Goal: Task Accomplishment & Management: Manage account settings

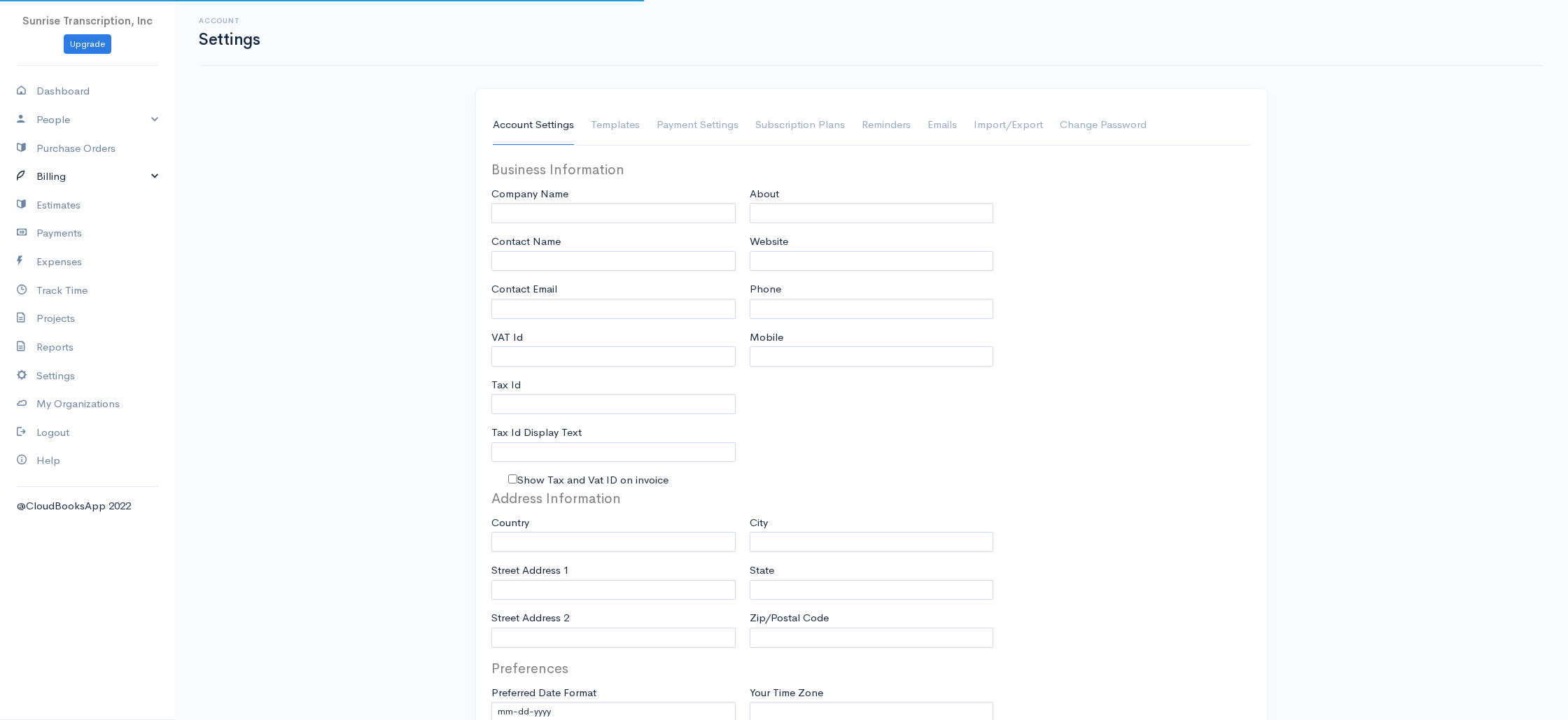
type input "Sunrise Transcription, Inc"
type input "[EMAIL_ADDRESS][DOMAIN_NAME]"
type input "Tax Id"
type input "Medical Transcription Service"
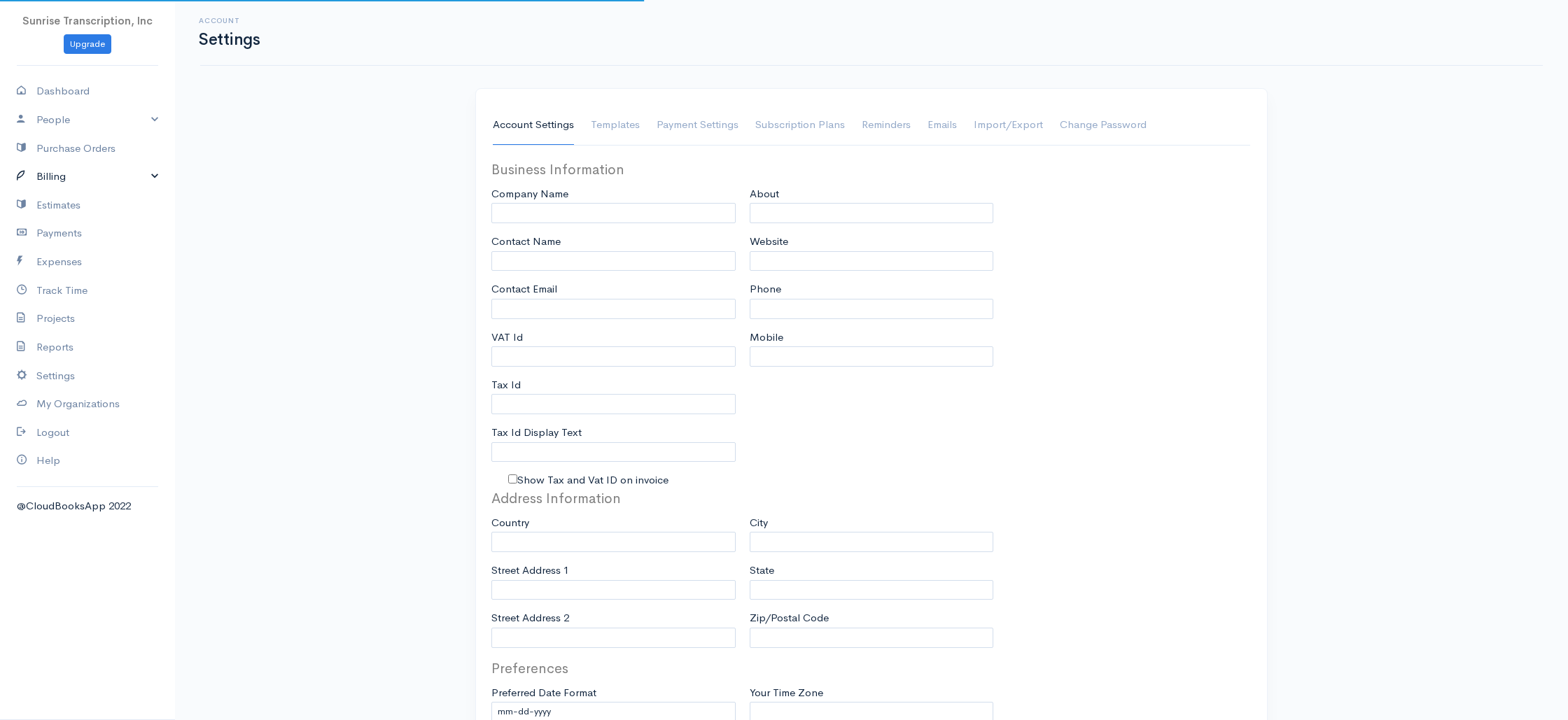
type input "[DOMAIN_NAME]"
type input "[PHONE_NUMBER]"
select select
type input "[STREET_ADDRESS]"
type input "[GEOGRAPHIC_DATA]"
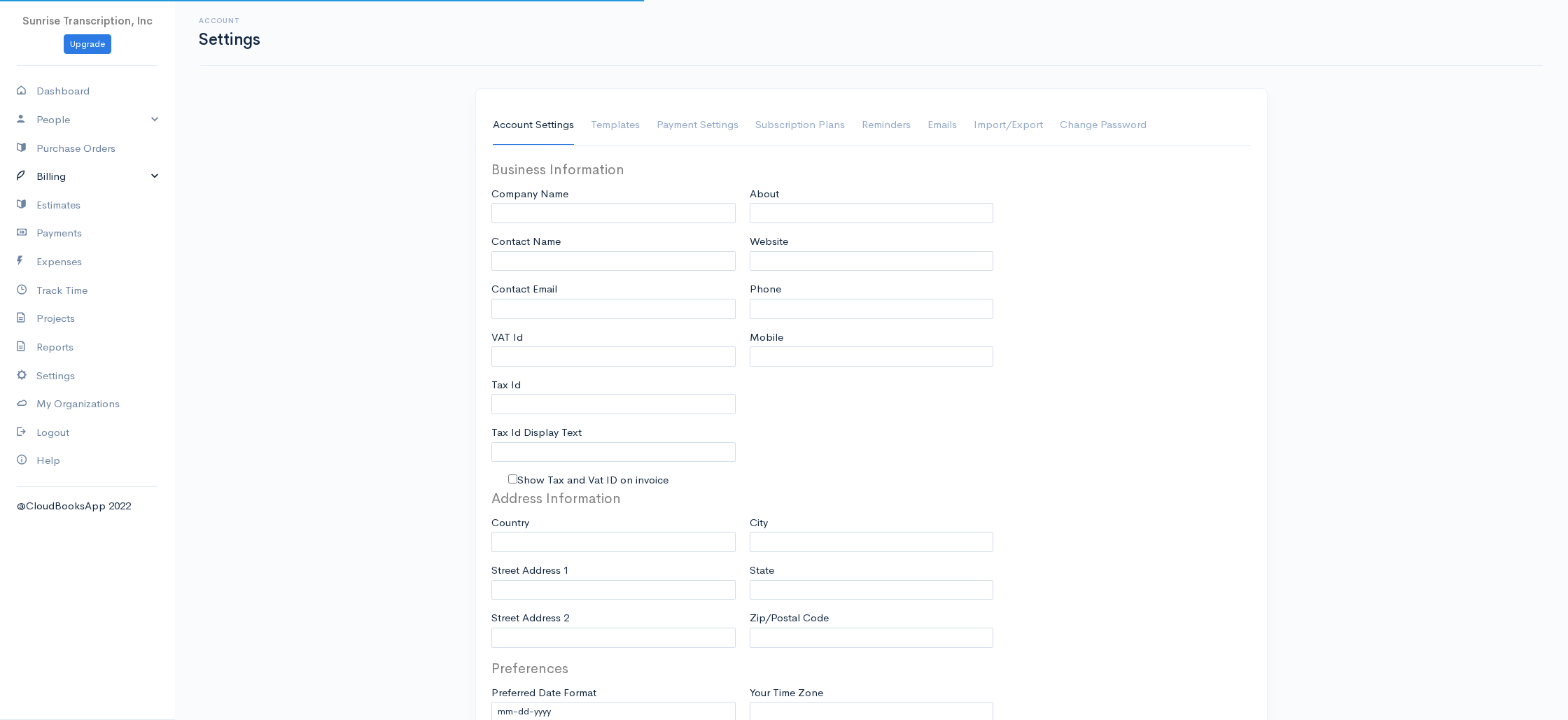
type input "[US_STATE]"
type input "33179-3899"
select select
type input "INVOICE"
type input "1333"
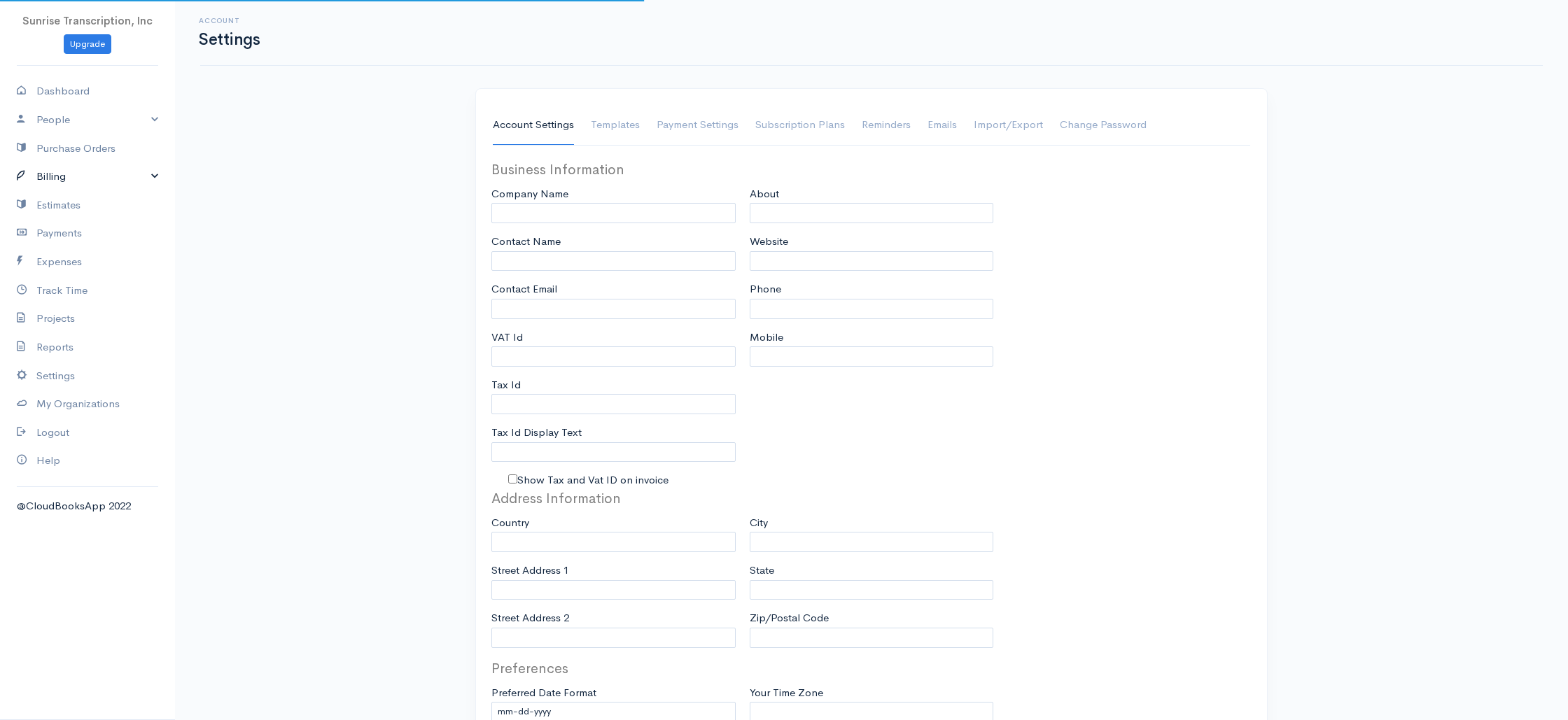
type input "103"
select select "3"
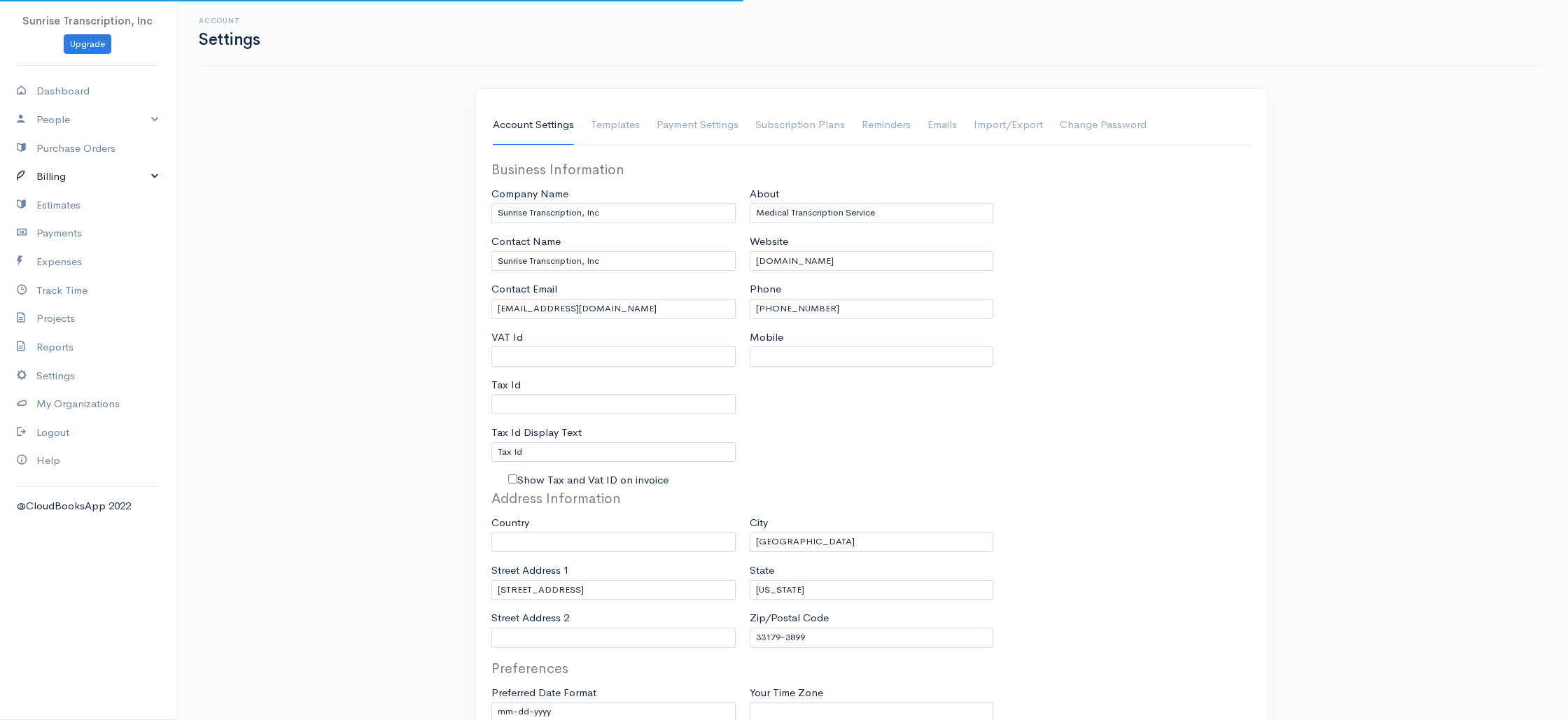
drag, startPoint x: 49, startPoint y: 176, endPoint x: 49, endPoint y: 185, distance: 9.0
click at [49, 176] on link "Billing" at bounding box center [87, 176] width 175 height 29
select select "[GEOGRAPHIC_DATA]"
select select "USD"
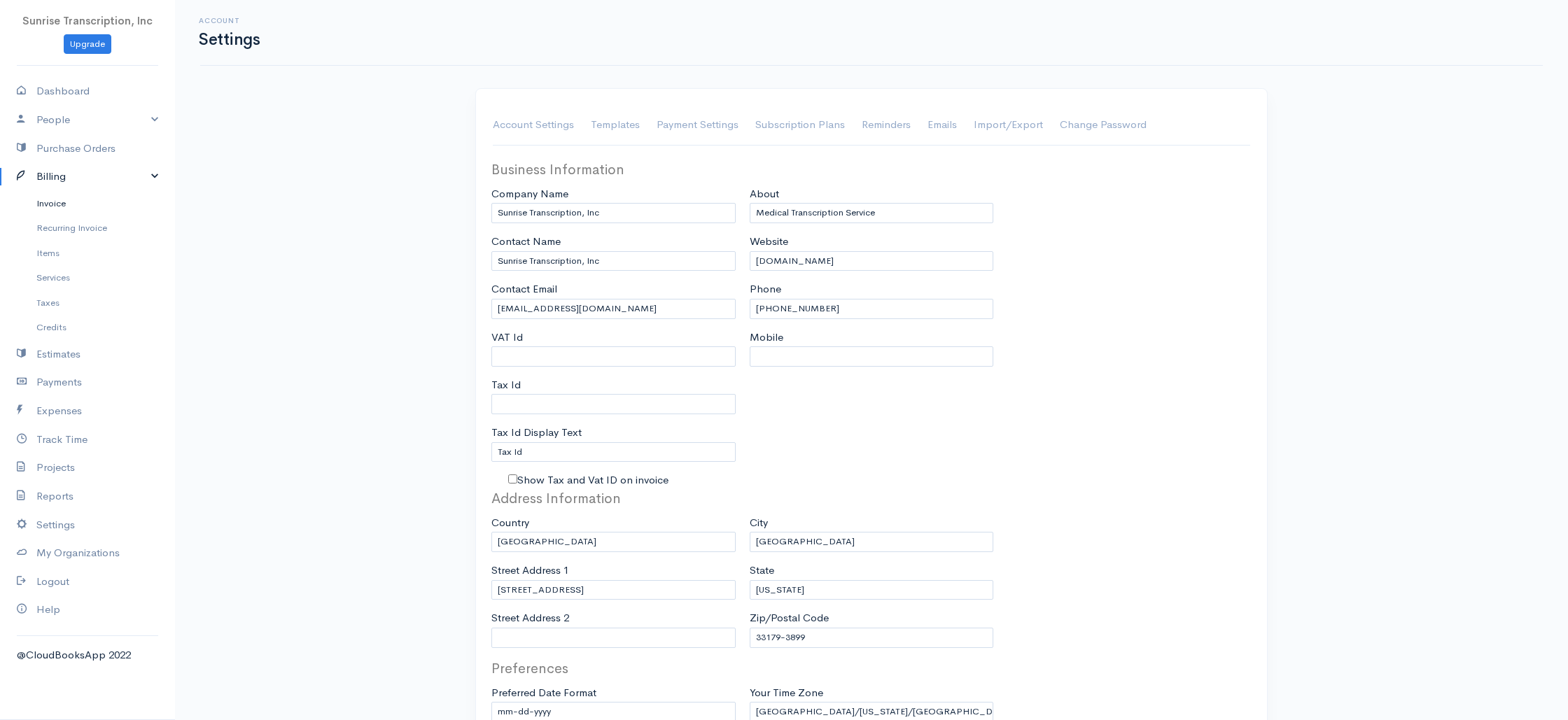
drag, startPoint x: 48, startPoint y: 202, endPoint x: 180, endPoint y: 190, distance: 132.5
click at [48, 202] on link "Invoice" at bounding box center [87, 204] width 175 height 25
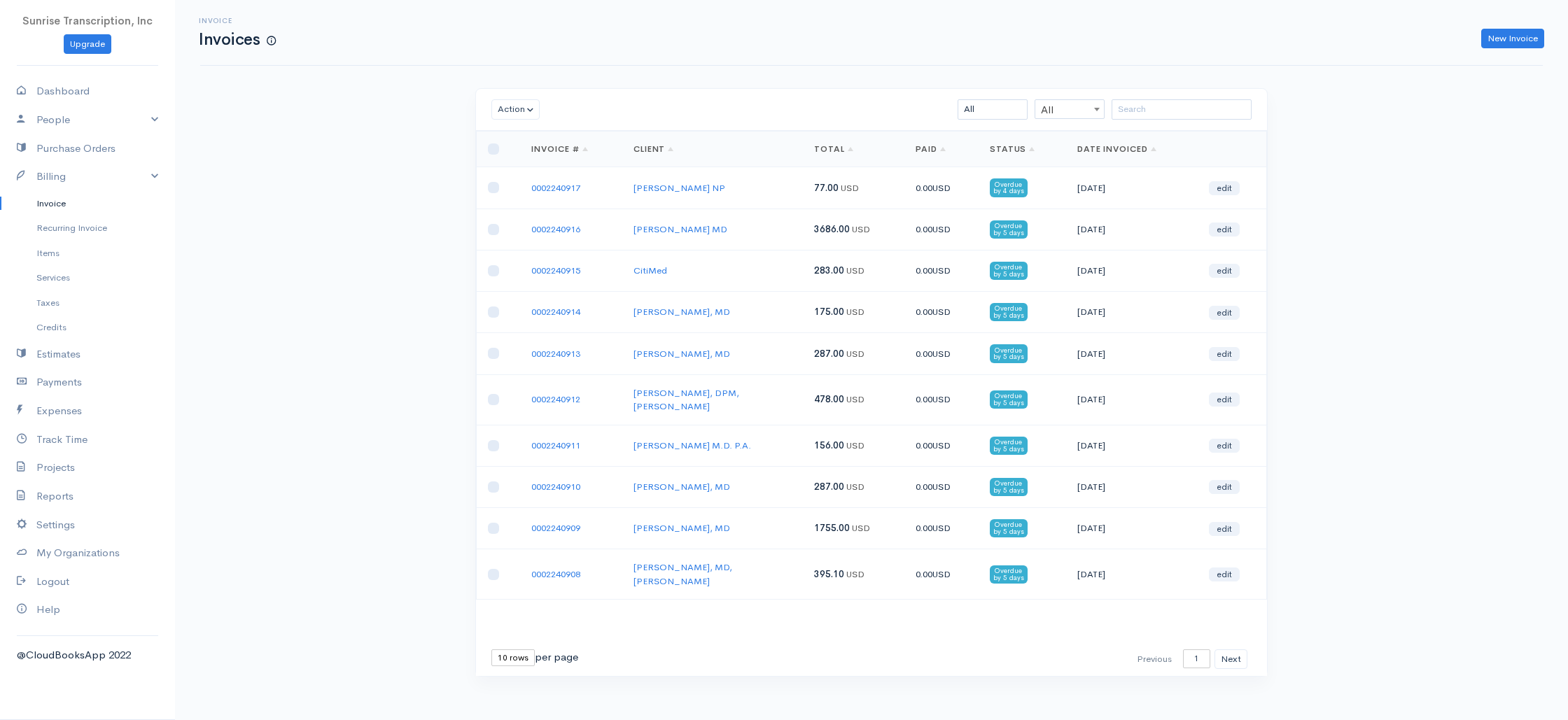
click at [925, 85] on div "Invoice Invoices New Invoice Action Archive Delete Download PDF Send [PERSON_NA…" at bounding box center [872, 364] width 1393 height 729
click at [1147, 105] on input "search" at bounding box center [1182, 109] width 140 height 20
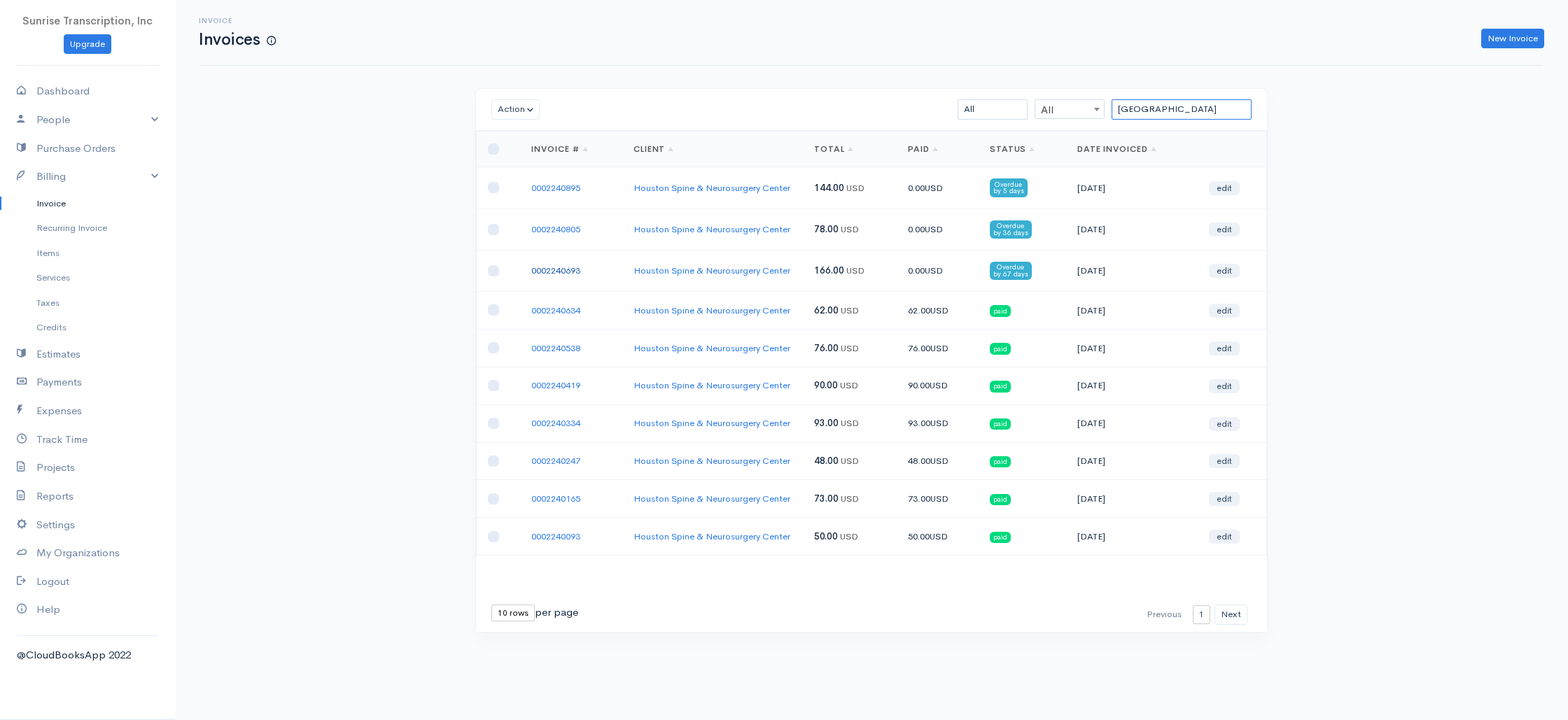
type input "[GEOGRAPHIC_DATA]"
click at [1148, 291] on td "[DATE]" at bounding box center [1132, 271] width 131 height 41
drag, startPoint x: 1137, startPoint y: 294, endPoint x: 1070, endPoint y: 294, distance: 67.0
click at [1070, 291] on td "[DATE]" at bounding box center [1132, 271] width 131 height 41
click at [1112, 291] on td "[DATE]" at bounding box center [1132, 271] width 131 height 41
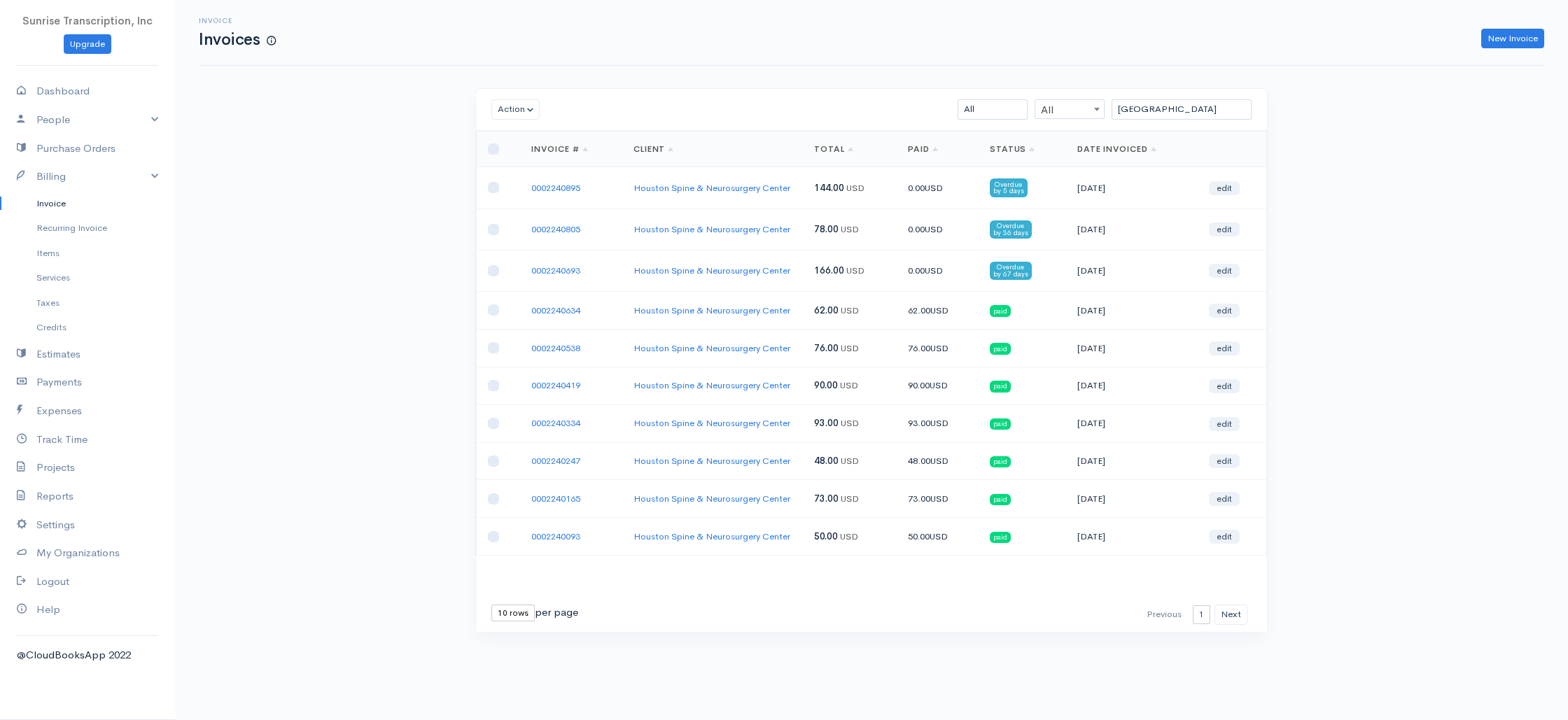
click at [1112, 291] on td "[DATE]" at bounding box center [1132, 271] width 131 height 41
drag, startPoint x: 1112, startPoint y: 291, endPoint x: 1051, endPoint y: 256, distance: 70.3
click at [1112, 291] on td "[DATE]" at bounding box center [1132, 271] width 131 height 41
click at [1103, 239] on td "[DATE]" at bounding box center [1132, 229] width 131 height 41
click at [1102, 239] on td "[DATE]" at bounding box center [1132, 229] width 131 height 41
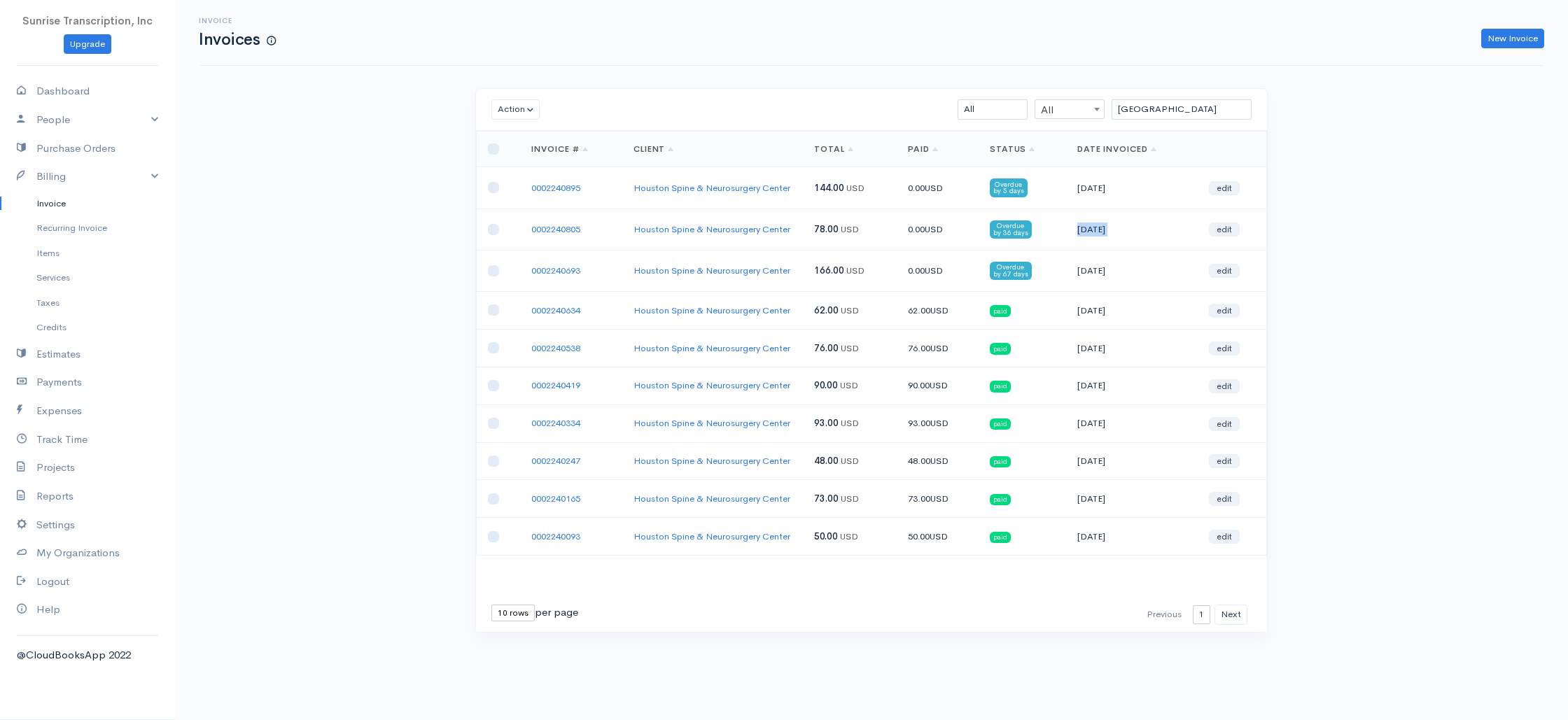
click at [1103, 239] on td "[DATE]" at bounding box center [1132, 229] width 131 height 41
copy tr "[DATE] edit"
click at [1107, 193] on td "[DATE]" at bounding box center [1132, 188] width 131 height 41
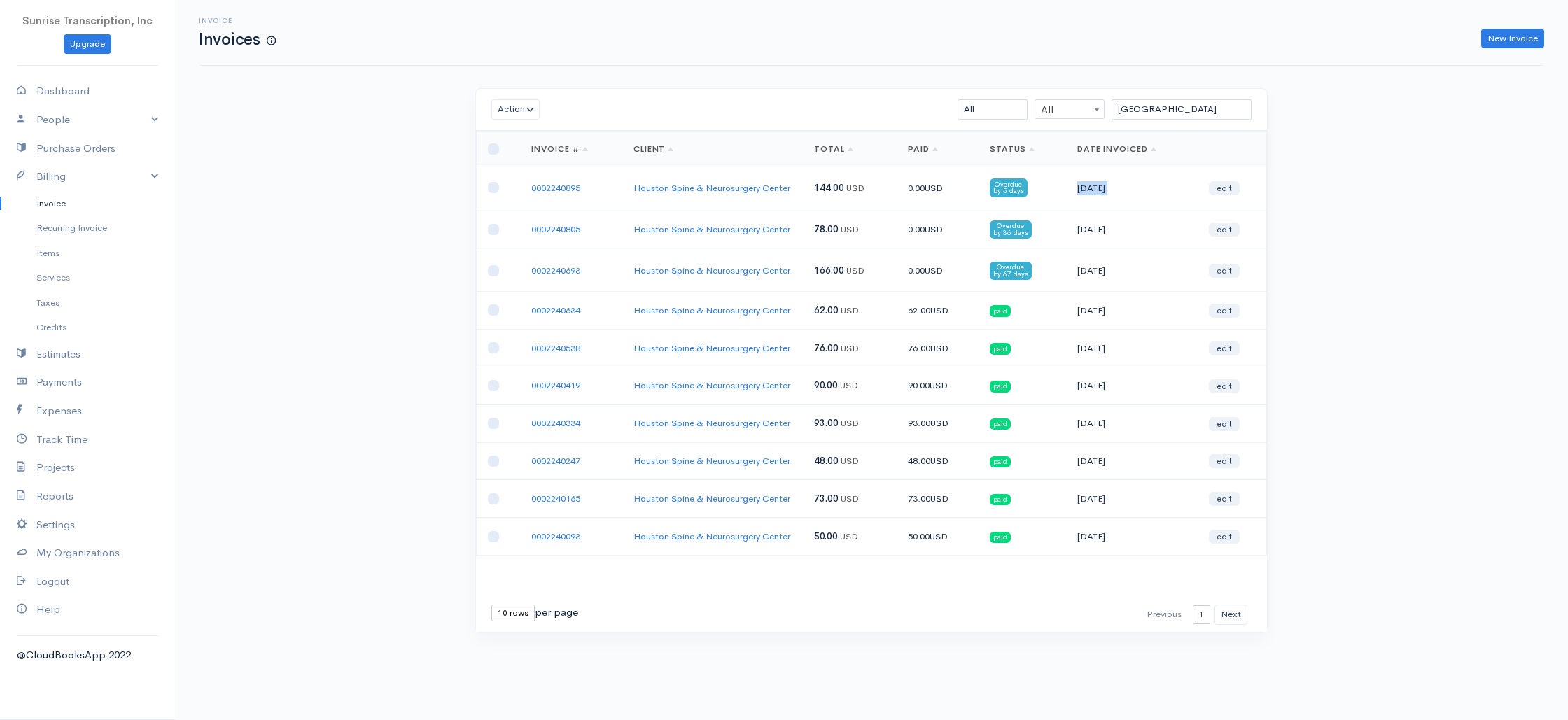
click at [1107, 193] on td "[DATE]" at bounding box center [1132, 188] width 131 height 41
copy tr "[DATE] edit"
click at [300, 232] on div "Invoice Invoices New Invoice Action Archive Delete Download PDF Send [PERSON_NA…" at bounding box center [872, 342] width 1393 height 685
